Goal: Find contact information: Find contact information

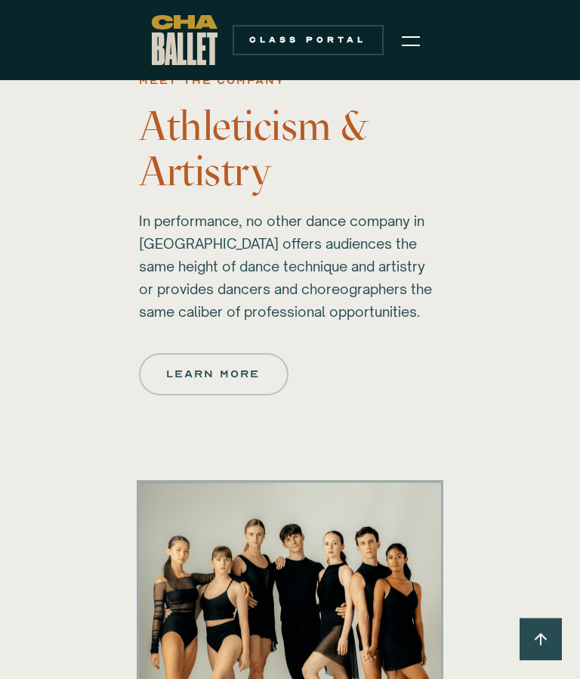
scroll to position [956, 0]
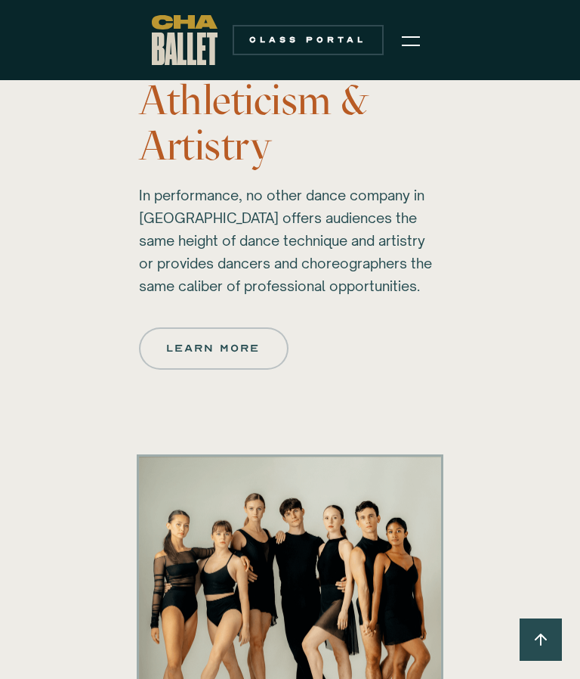
click at [490, 583] on div at bounding box center [290, 603] width 508 height 299
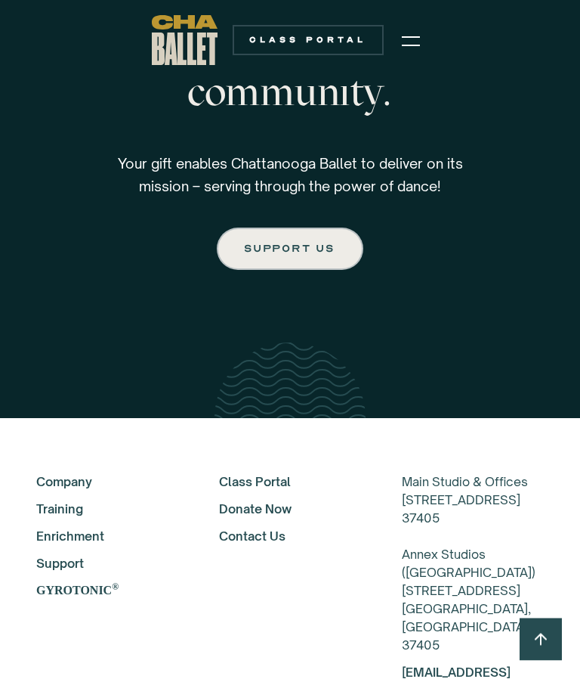
scroll to position [3107, 0]
click at [482, 677] on link "[EMAIL_ADDRESS][DOMAIN_NAME]" at bounding box center [456, 680] width 109 height 33
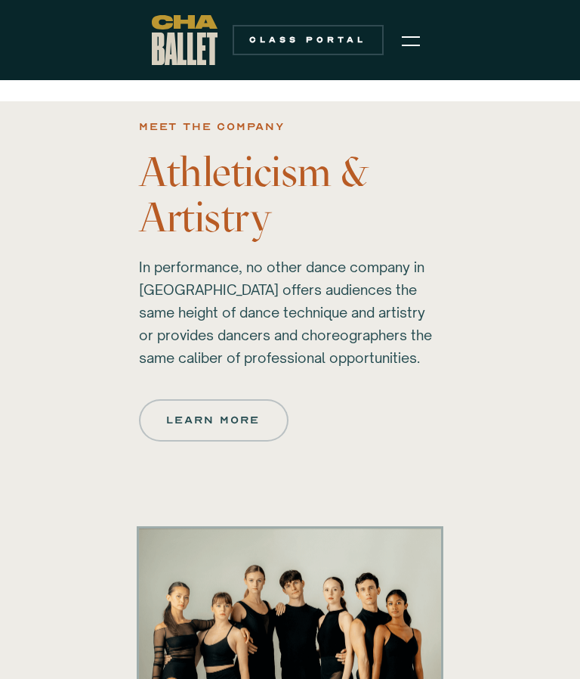
scroll to position [880, 0]
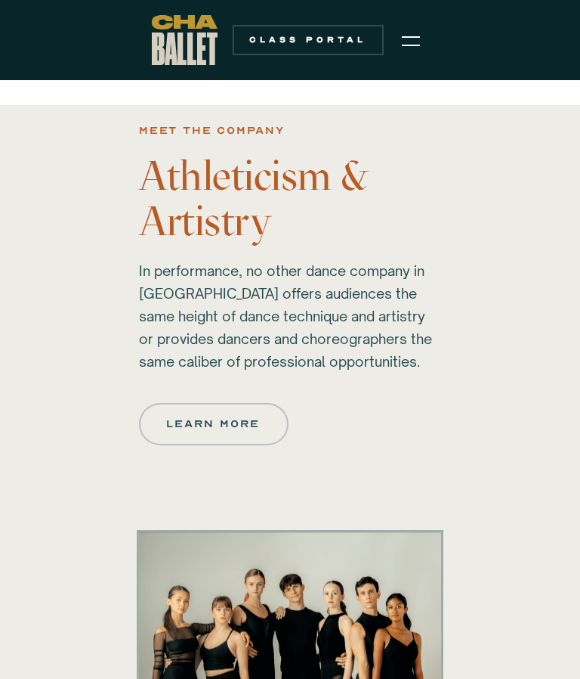
click at [214, 435] on link "Learn more" at bounding box center [214, 424] width 150 height 42
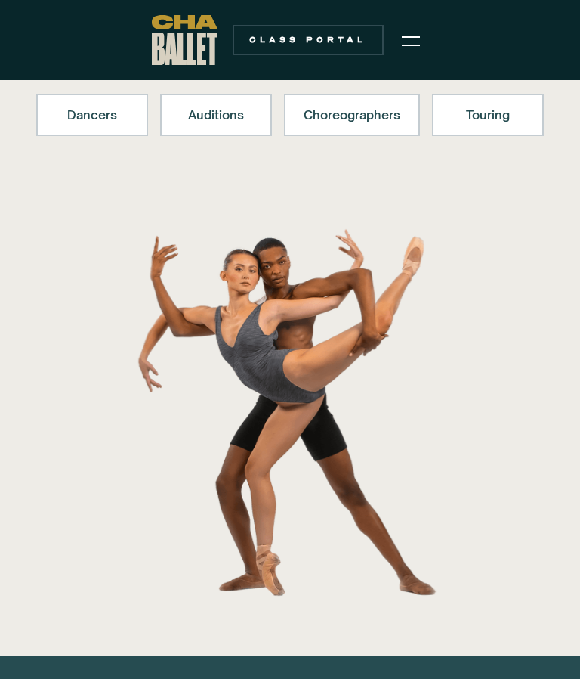
scroll to position [203, 0]
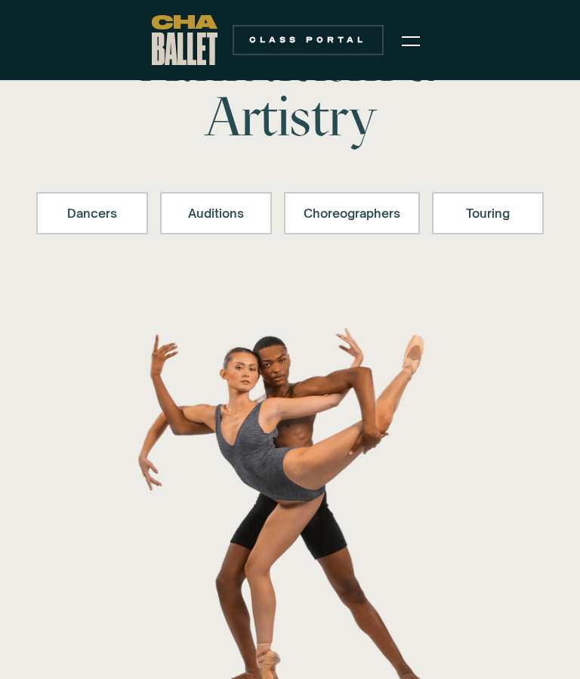
click at [111, 233] on link "Dancers" at bounding box center [92, 213] width 112 height 42
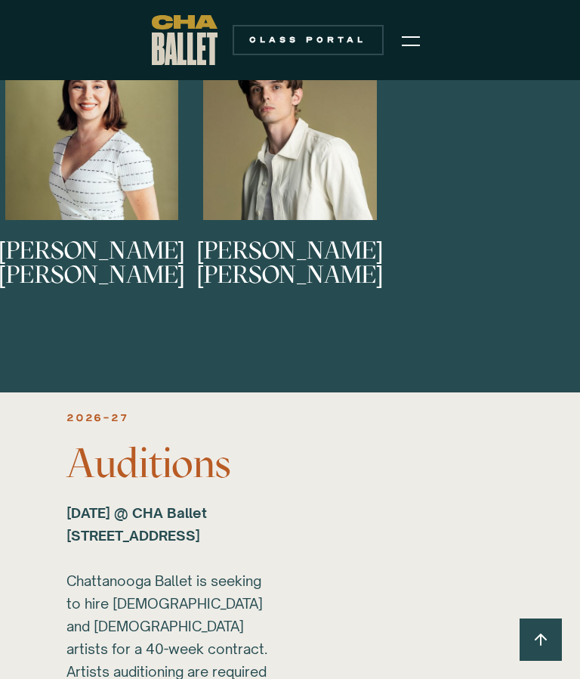
scroll to position [1502, 0]
